Goal: Task Accomplishment & Management: Manage account settings

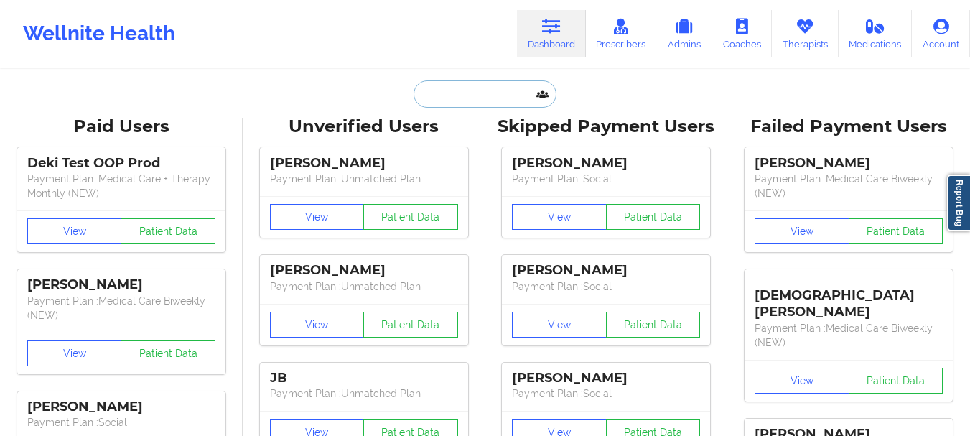
click at [463, 83] on input "text" at bounding box center [485, 93] width 142 height 27
paste input "[EMAIL_ADDRESS][DOMAIN_NAME]"
type input "[EMAIL_ADDRESS][DOMAIN_NAME]"
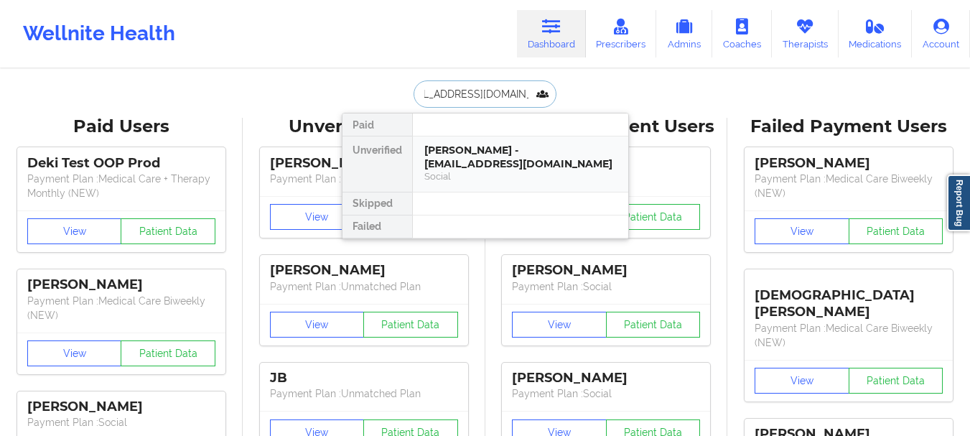
click at [451, 164] on div "[PERSON_NAME] - [EMAIL_ADDRESS][DOMAIN_NAME]" at bounding box center [521, 157] width 193 height 27
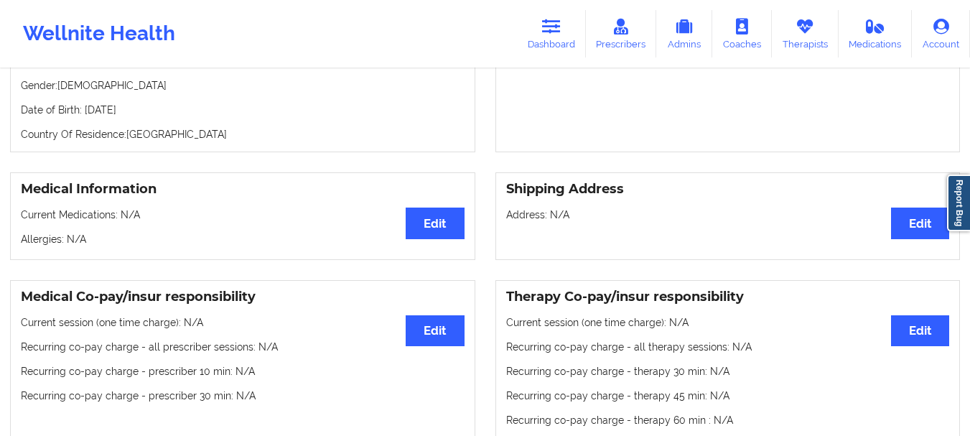
scroll to position [0, 0]
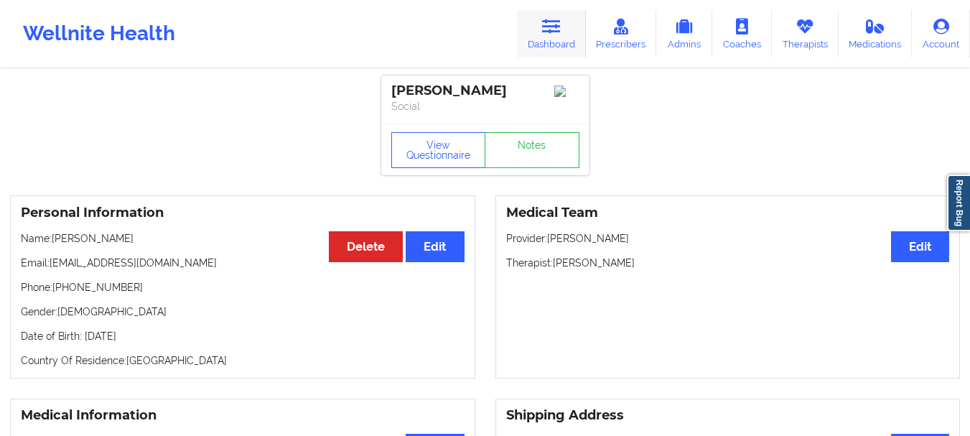
click at [572, 40] on link "Dashboard" at bounding box center [551, 33] width 69 height 47
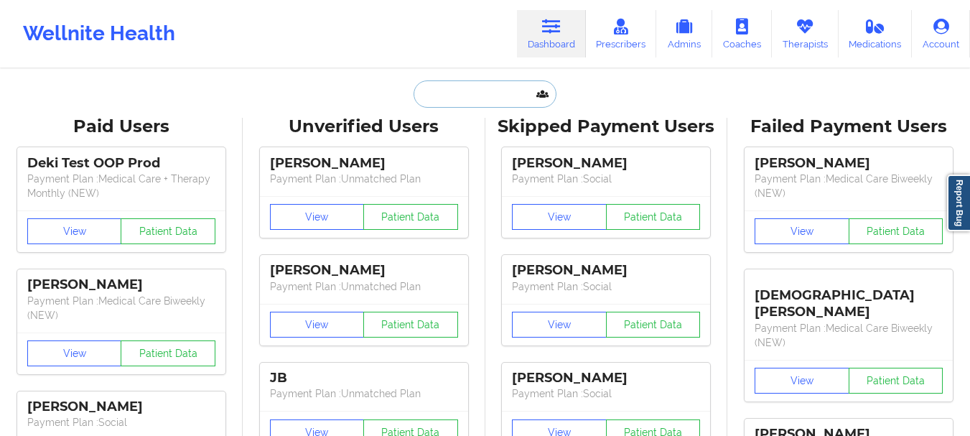
click at [519, 88] on input "text" at bounding box center [485, 93] width 142 height 27
type input "T"
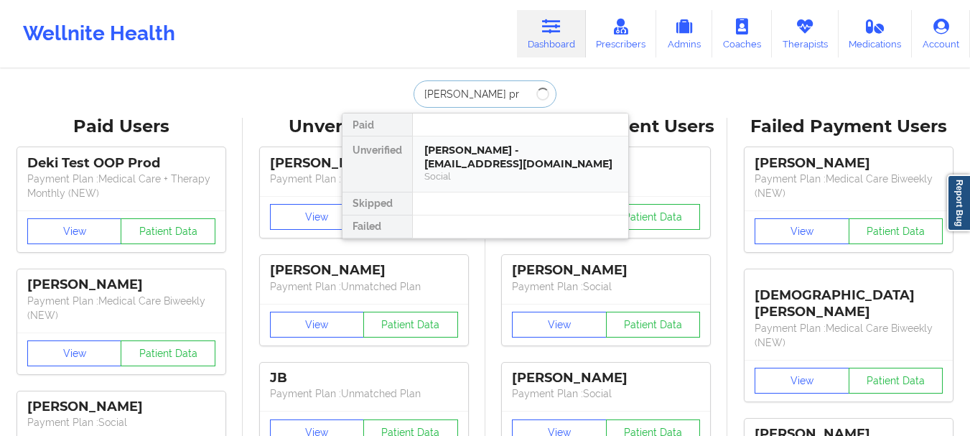
type input "[PERSON_NAME]"
click at [514, 152] on div "[PERSON_NAME] - [EMAIL_ADDRESS][DOMAIN_NAME]" at bounding box center [521, 157] width 193 height 27
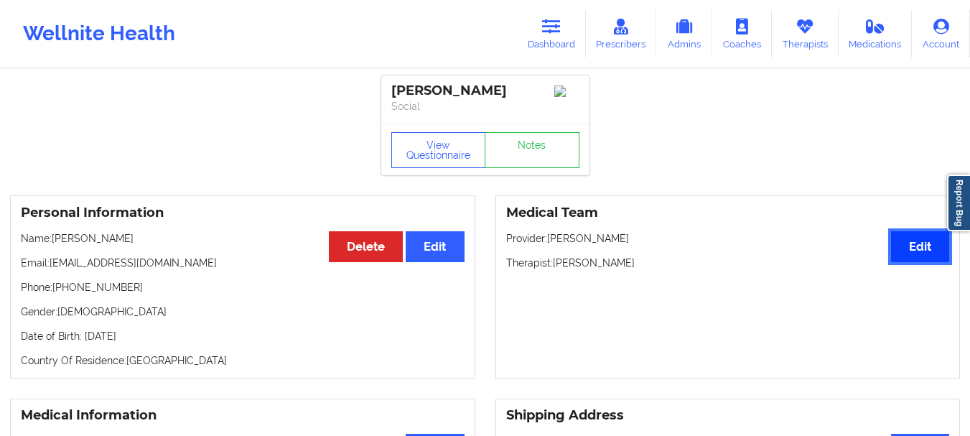
click at [925, 256] on button "Edit" at bounding box center [920, 246] width 58 height 31
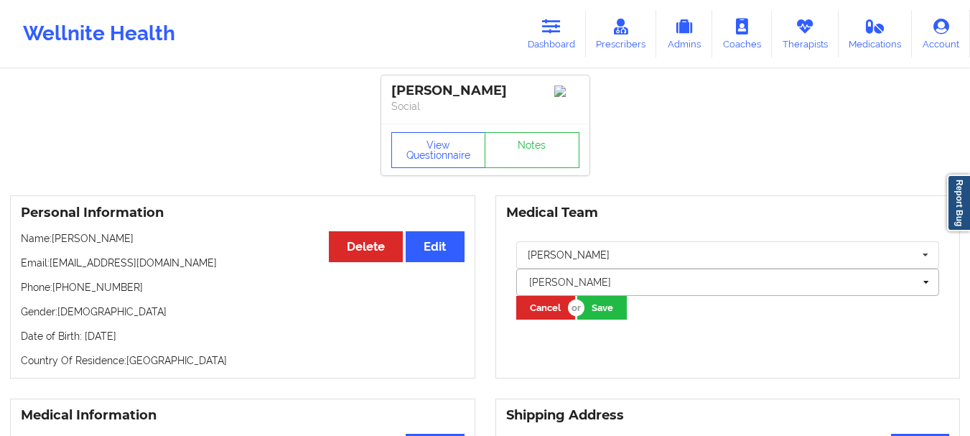
click at [590, 287] on div at bounding box center [721, 282] width 385 height 17
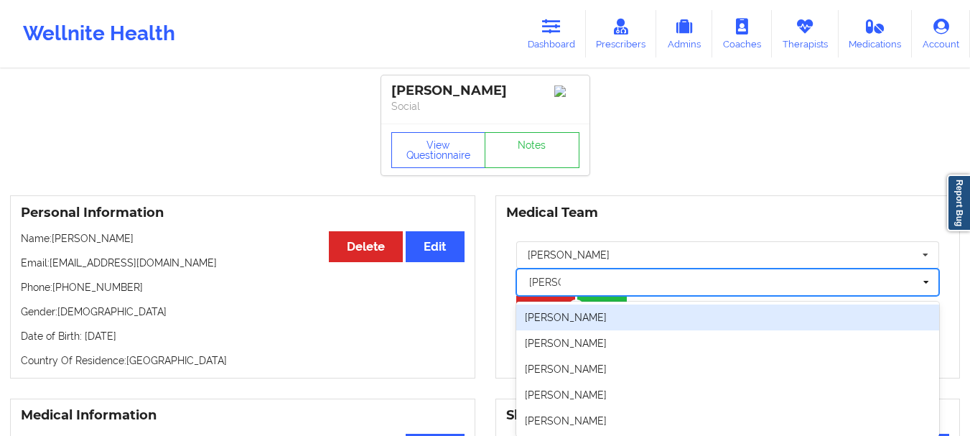
type input "[PERSON_NAME]"
click at [478, 330] on div "Personal Information Edit Delete Name: [PERSON_NAME] Email: [PERSON_NAME][EMAIL…" at bounding box center [243, 286] width 486 height 183
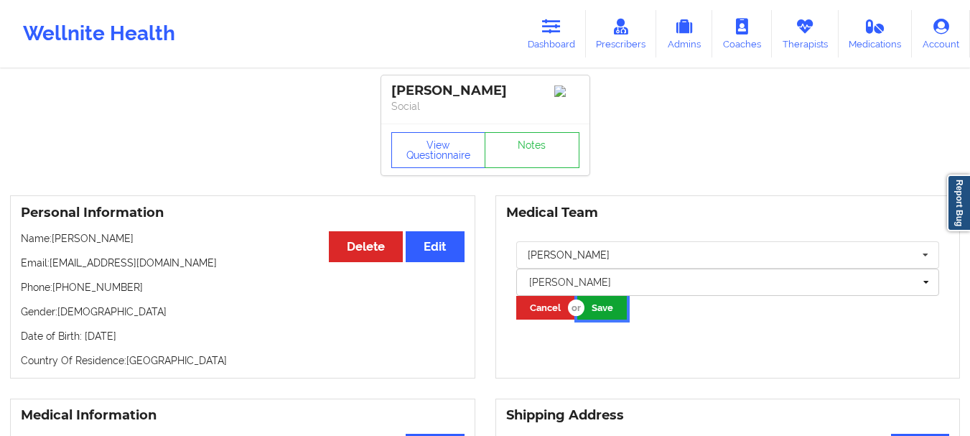
click at [613, 314] on button "Save" at bounding box center [603, 308] width 50 height 24
